Goal: Information Seeking & Learning: Find specific fact

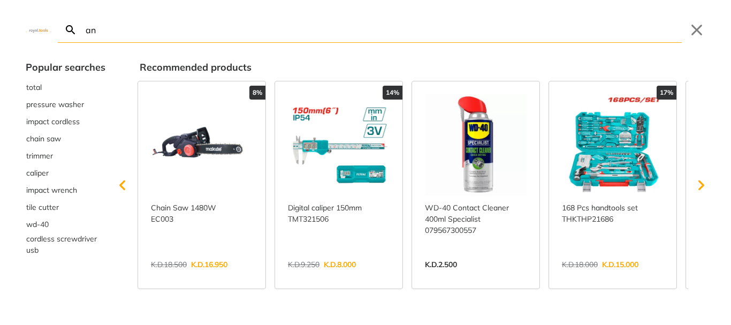
type input "ang"
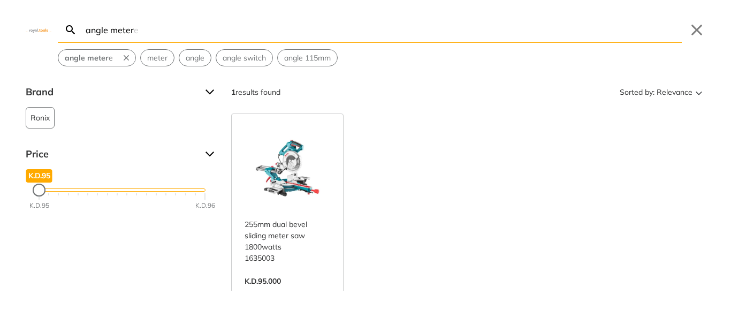
click at [168, 24] on input "angle meter" at bounding box center [382, 29] width 598 height 25
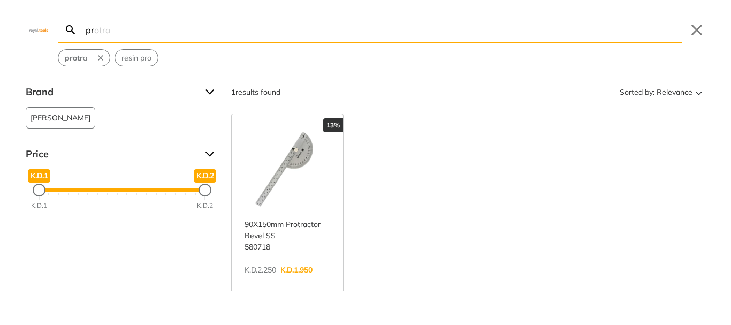
type input "p"
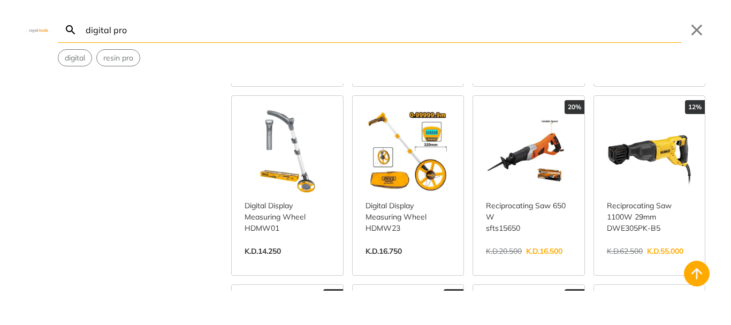
scroll to position [588, 0]
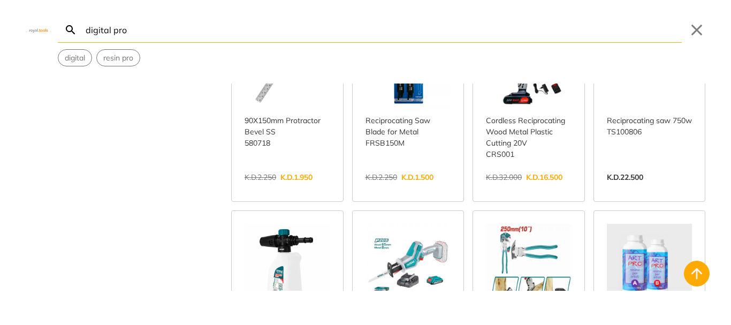
scroll to position [863, 0]
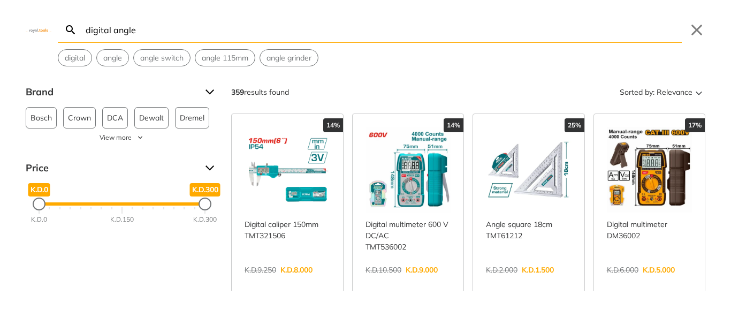
type input "digital angle"
